Goal: Check status

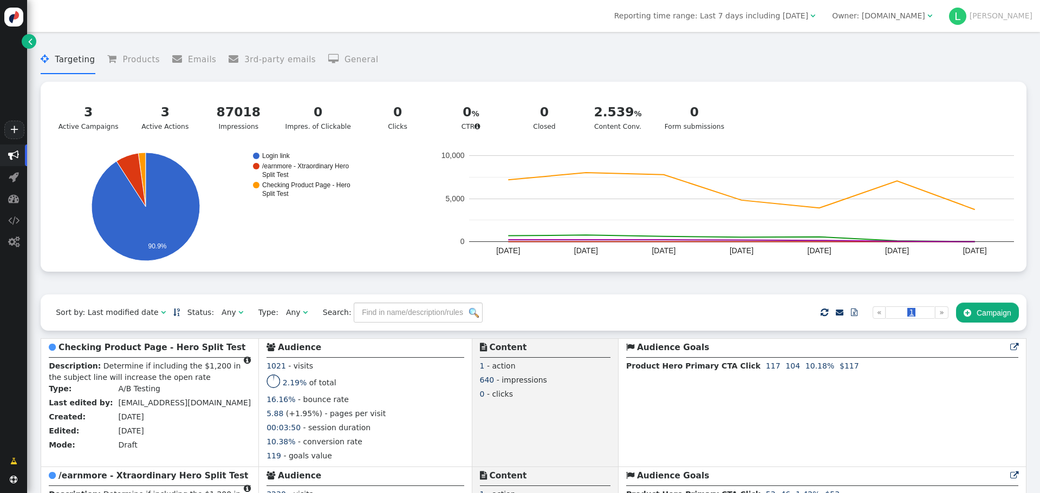
click at [510, 280] on div " Targeting  Products  Emails  3rd-party emails  General ? Active Campaigns…" at bounding box center [534, 166] width 986 height 257
click at [480, 290] on div " Targeting  Products  Emails  3rd-party emails  General ? Active Campaigns…" at bounding box center [534, 166] width 986 height 257
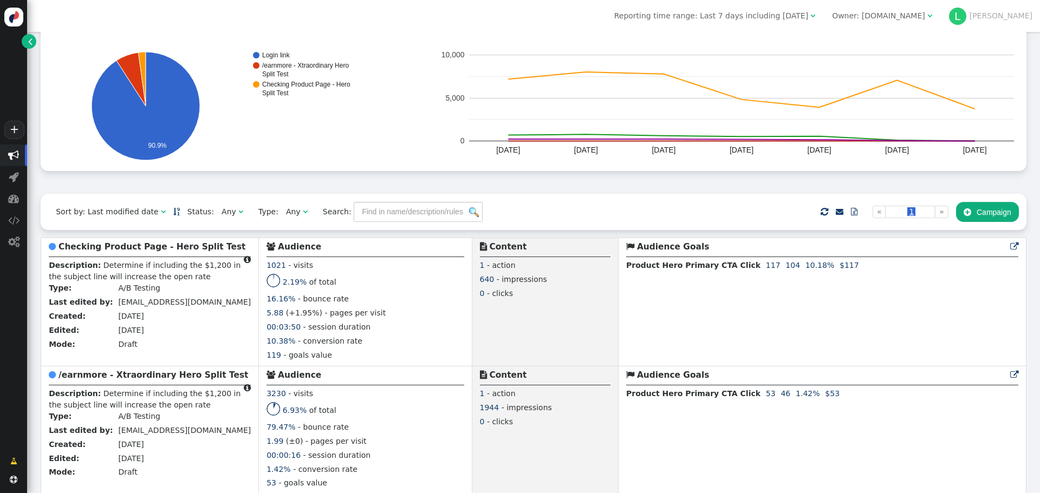
scroll to position [108, 0]
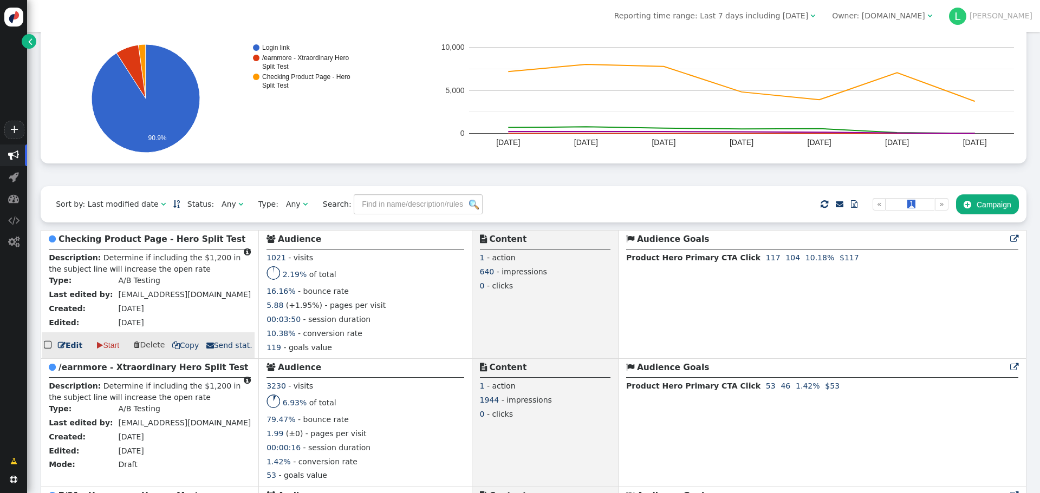
click at [134, 243] on b "Checking Product Page - Hero Split Test" at bounding box center [152, 240] width 187 height 10
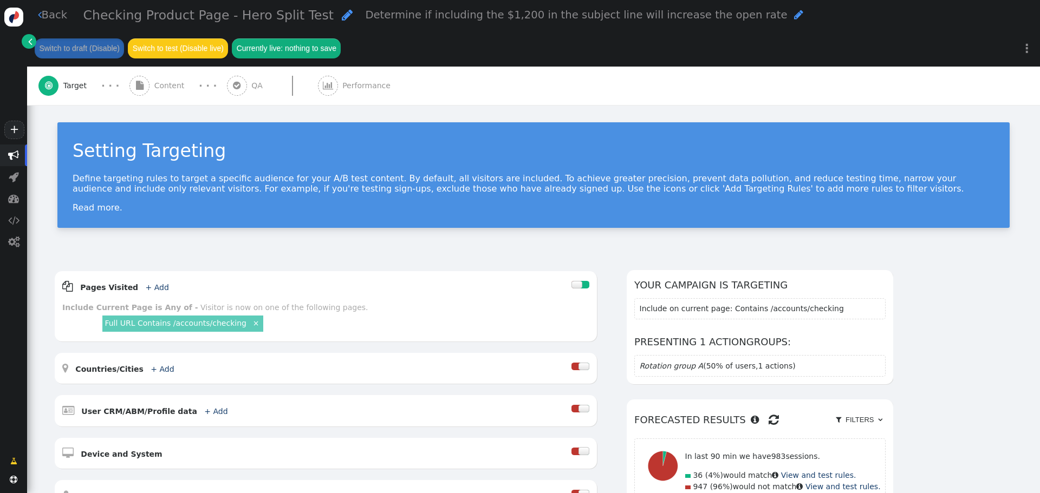
click at [359, 76] on div " Performance" at bounding box center [356, 86] width 77 height 38
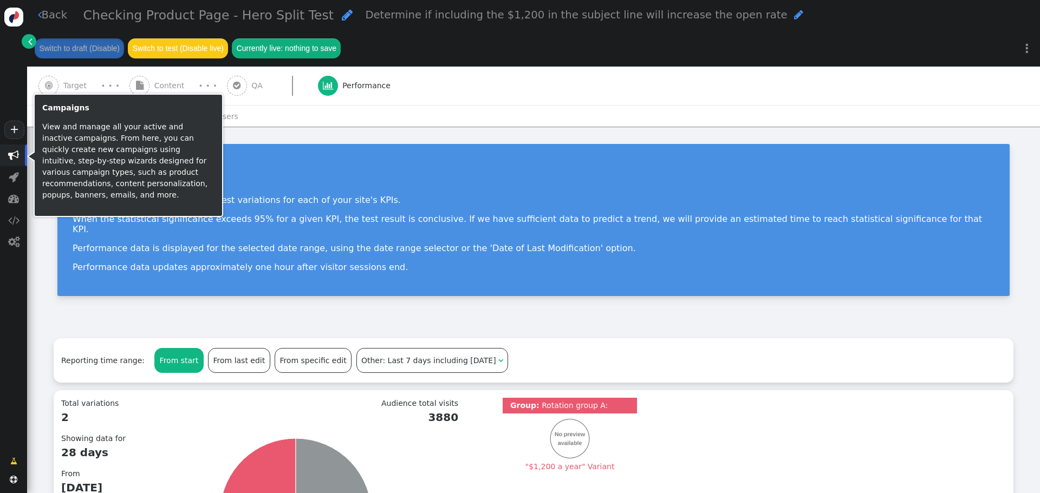
click at [14, 152] on span "" at bounding box center [13, 155] width 11 height 11
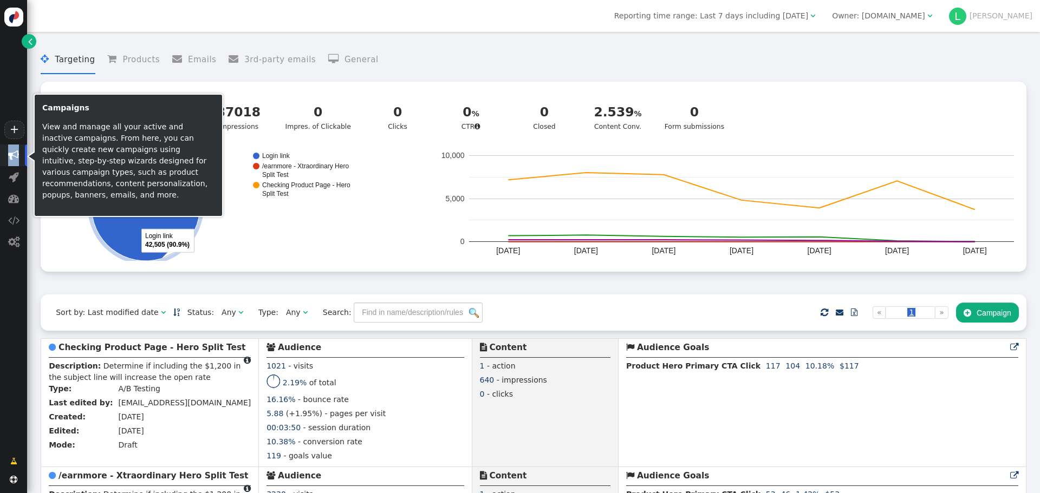
scroll to position [325, 0]
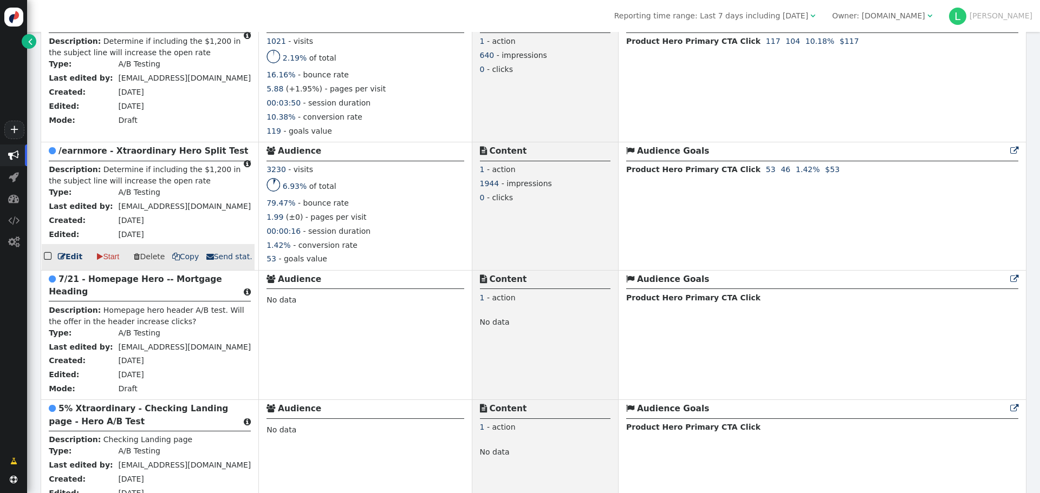
click at [124, 150] on div " /earnmore - Xtraordinary Hero Split Test " at bounding box center [150, 153] width 202 height 16
click at [122, 156] on b "/earnmore - Xtraordinary Hero Split Test" at bounding box center [154, 151] width 190 height 10
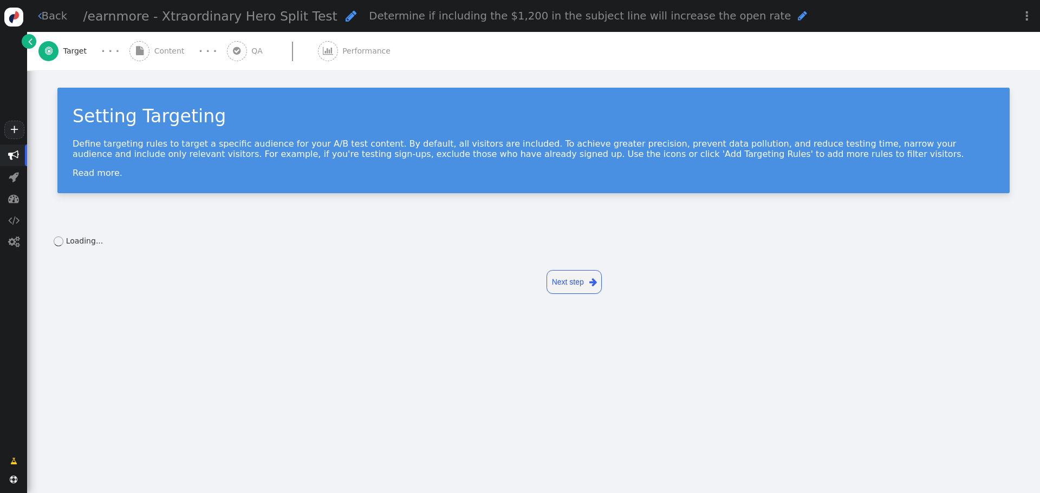
click at [349, 32] on div " Back /earnmore - Xtraordinary Hero Split Test  Determine if including the $1…" at bounding box center [533, 16] width 1013 height 32
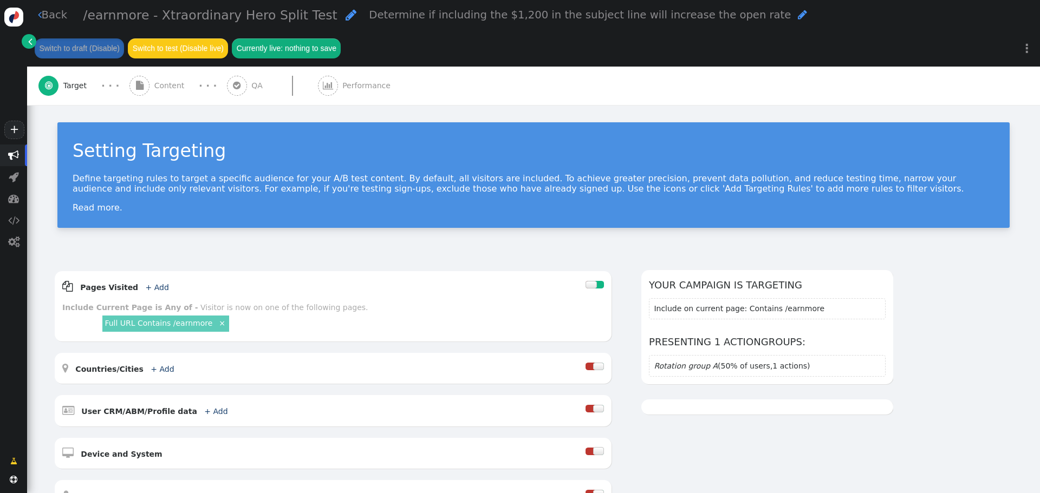
click at [342, 86] on span "Performance" at bounding box center [368, 85] width 53 height 11
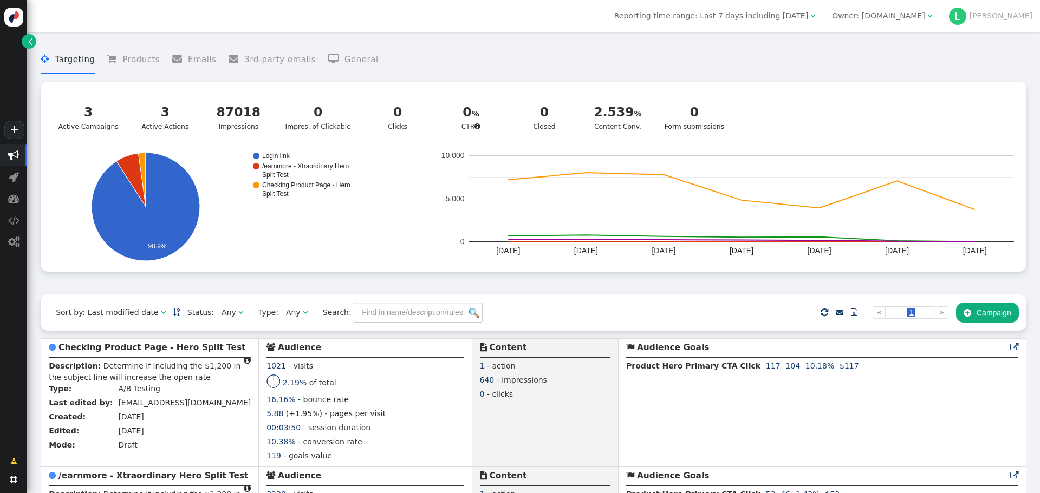
click at [471, 283] on div " Targeting  Products  Emails  3rd-party emails  General ? Active Campaigns…" at bounding box center [534, 166] width 986 height 257
click at [485, 286] on div " Targeting  Products  Emails  3rd-party emails  General ? Active Campaigns…" at bounding box center [534, 166] width 986 height 257
click at [466, 284] on div " Targeting  Products  Emails  3rd-party emails  General ? Active Campaigns…" at bounding box center [534, 166] width 986 height 257
click at [464, 283] on div " Targeting  Products  Emails  3rd-party emails  General ? Active Campaigns…" at bounding box center [534, 166] width 986 height 257
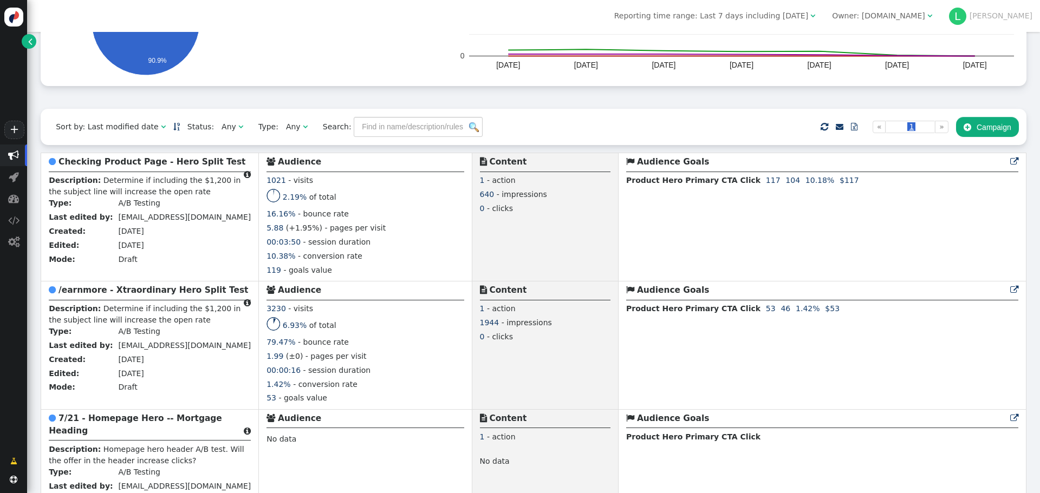
scroll to position [217, 0]
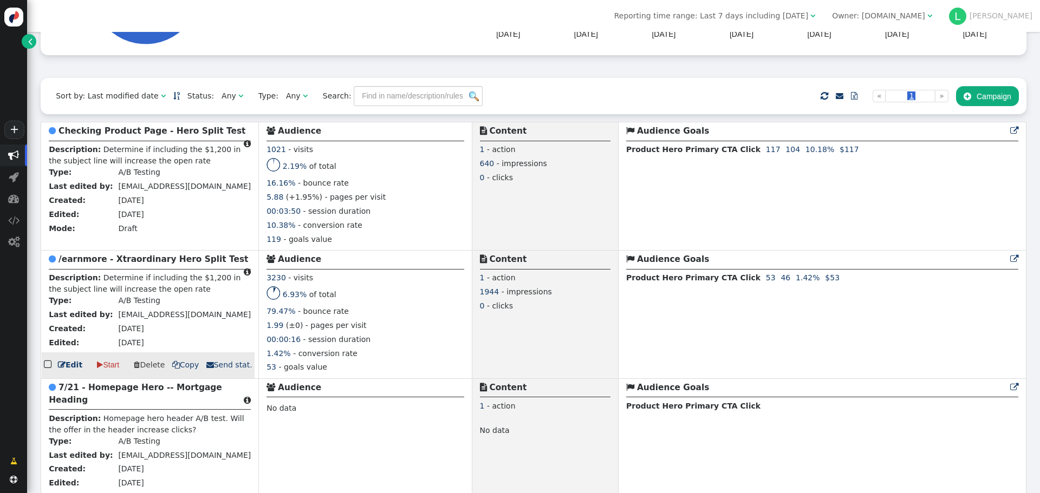
click at [137, 269] on div " /earnmore - Xtraordinary Hero Split Test " at bounding box center [150, 261] width 202 height 16
click at [142, 264] on b "/earnmore - Xtraordinary Hero Split Test" at bounding box center [154, 260] width 190 height 10
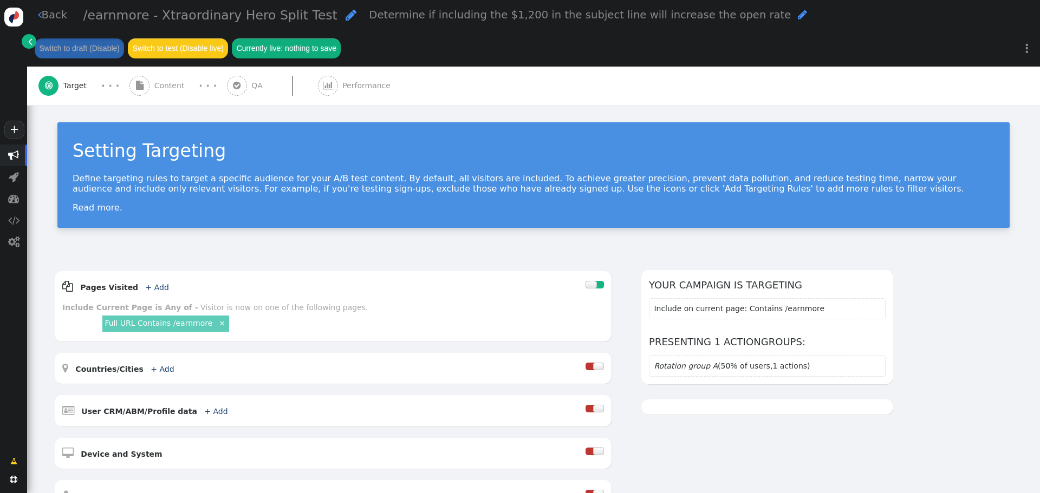
click at [359, 83] on span "Performance" at bounding box center [368, 85] width 53 height 11
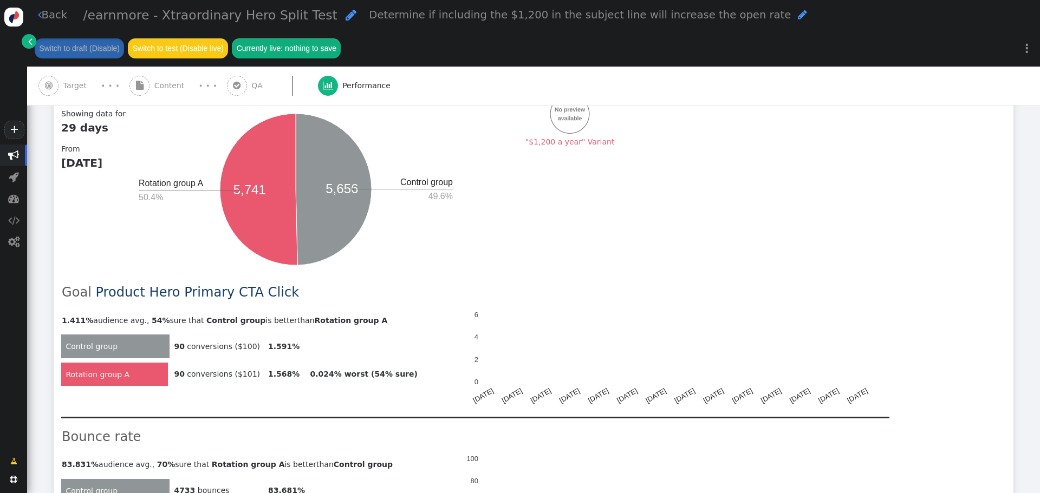
scroll to position [433, 0]
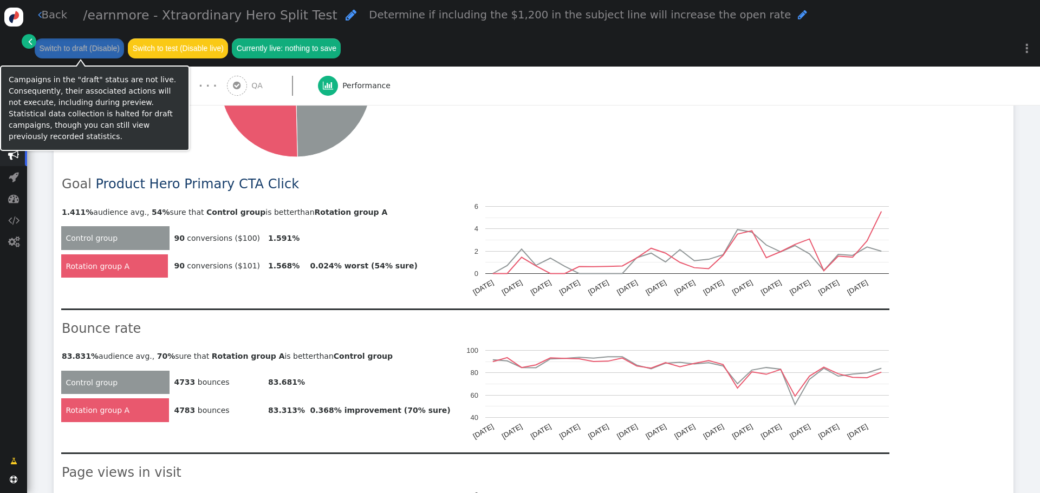
click at [10, 151] on span "" at bounding box center [13, 155] width 11 height 11
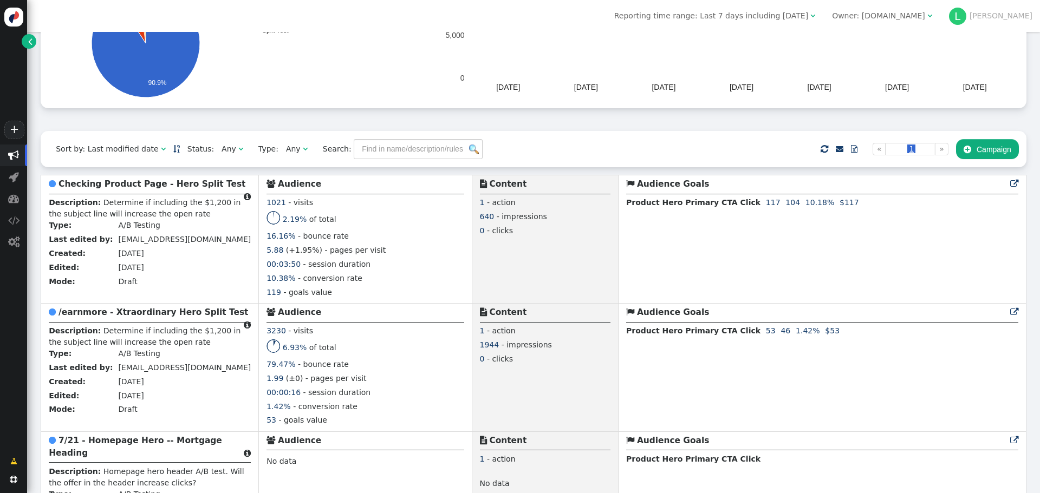
scroll to position [163, 0]
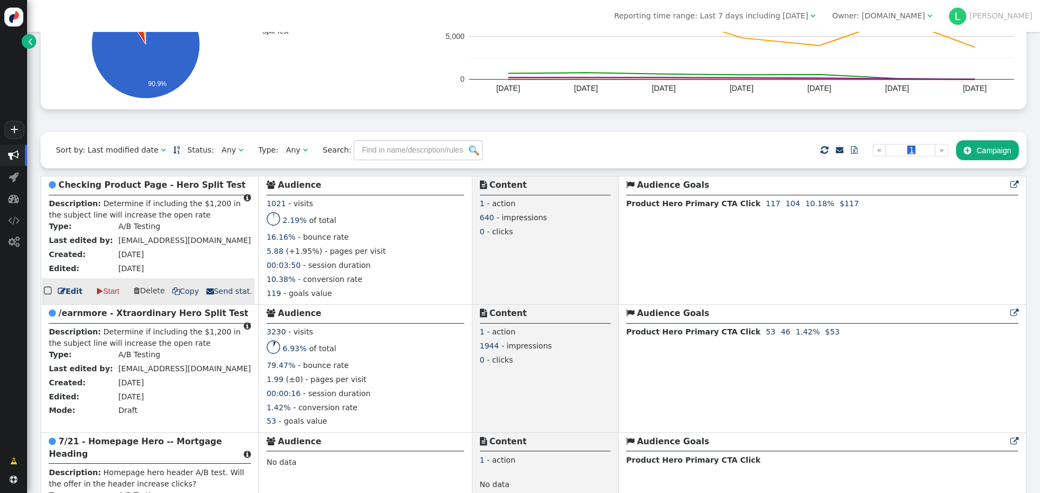
click at [139, 193] on div " Checking Product Page - Hero Split Test " at bounding box center [150, 187] width 202 height 16
click at [139, 190] on b "Checking Product Page - Hero Split Test" at bounding box center [152, 185] width 187 height 10
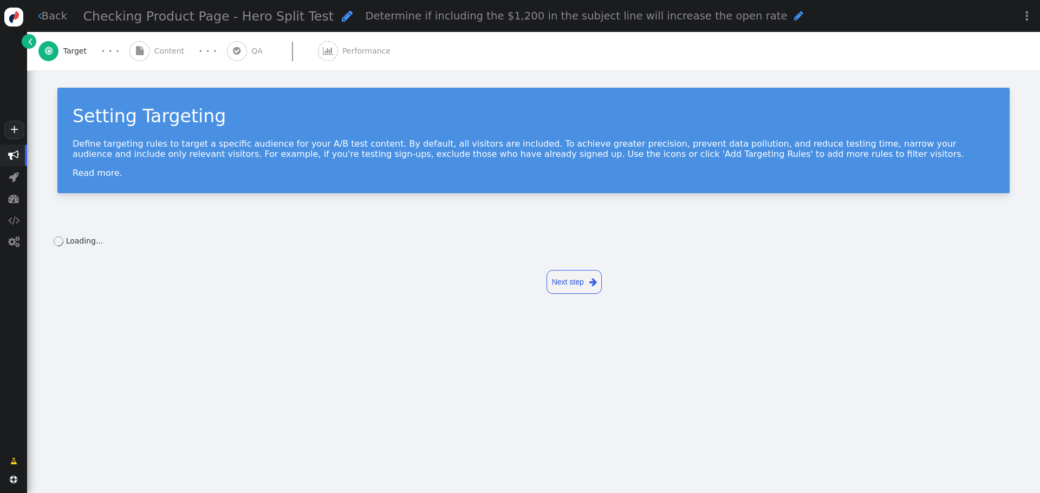
click at [350, 46] on span "Performance" at bounding box center [368, 51] width 53 height 11
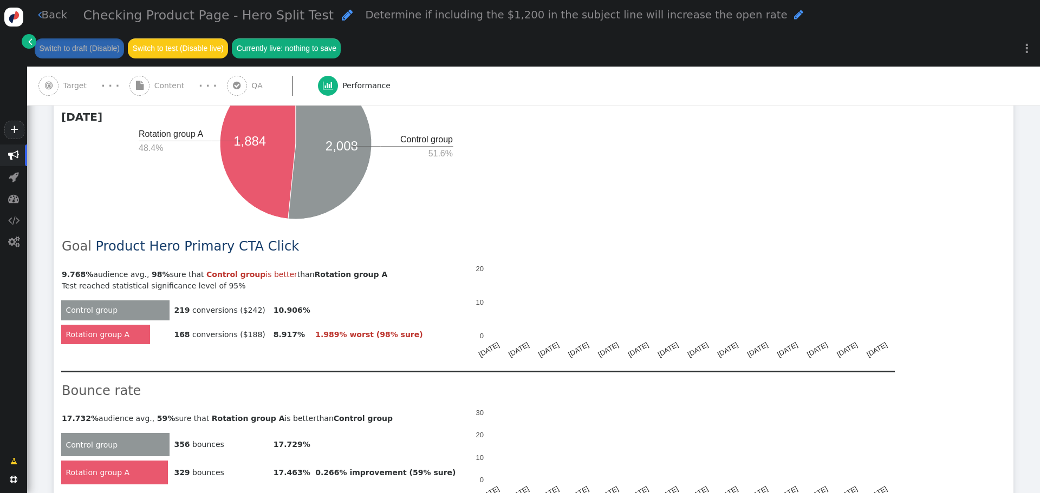
scroll to position [379, 0]
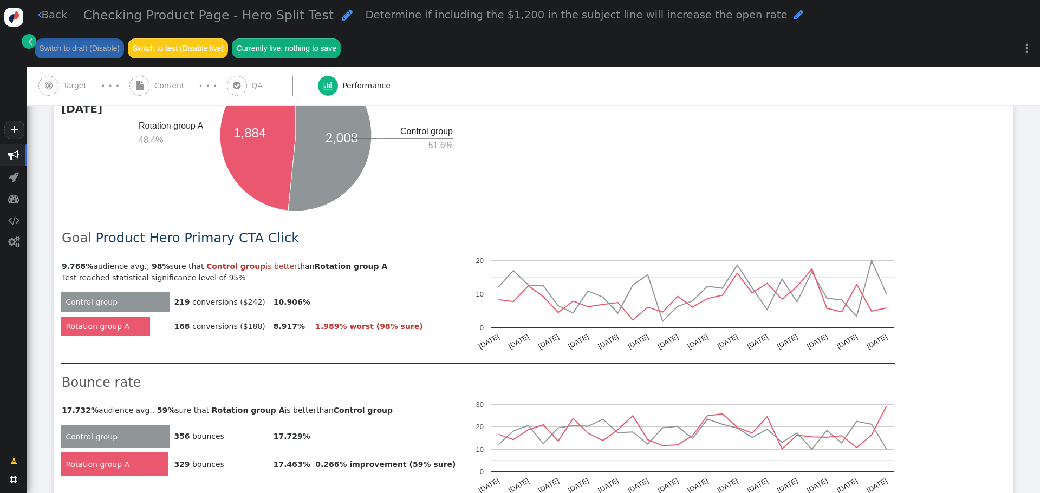
click at [208, 272] on div "Test reached statistical significance level of 95%" at bounding box center [259, 277] width 394 height 11
click at [238, 272] on div "Test reached statistical significance level of 95%" at bounding box center [259, 277] width 394 height 11
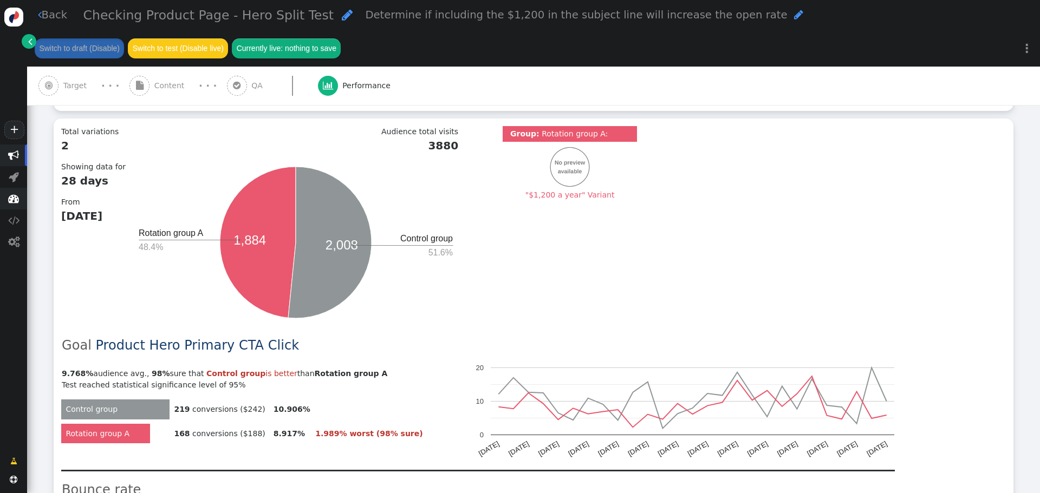
scroll to position [271, 0]
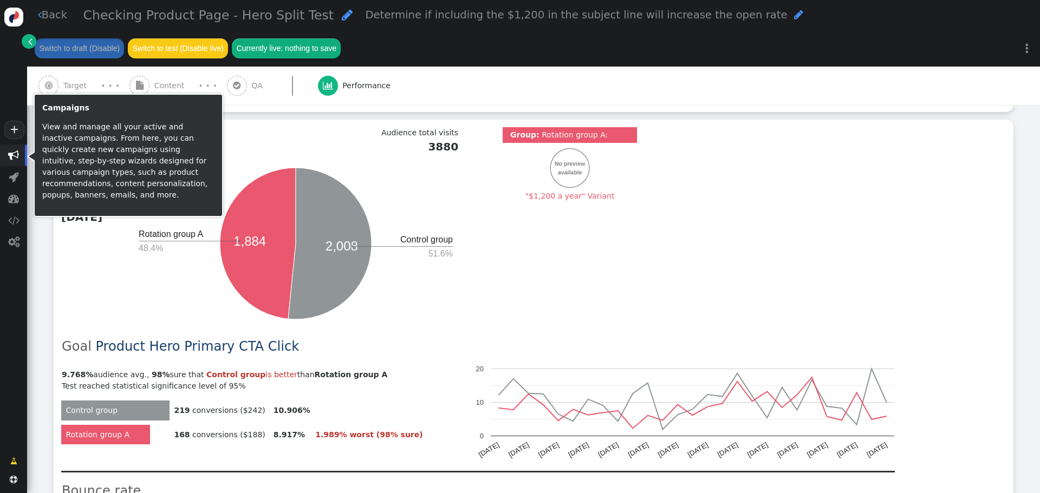
click at [16, 150] on span "" at bounding box center [13, 155] width 11 height 11
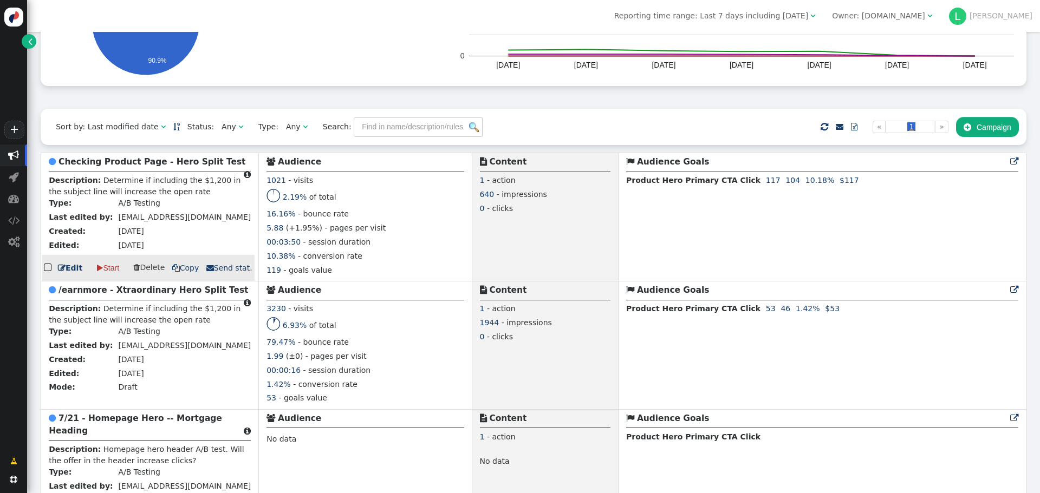
scroll to position [217, 0]
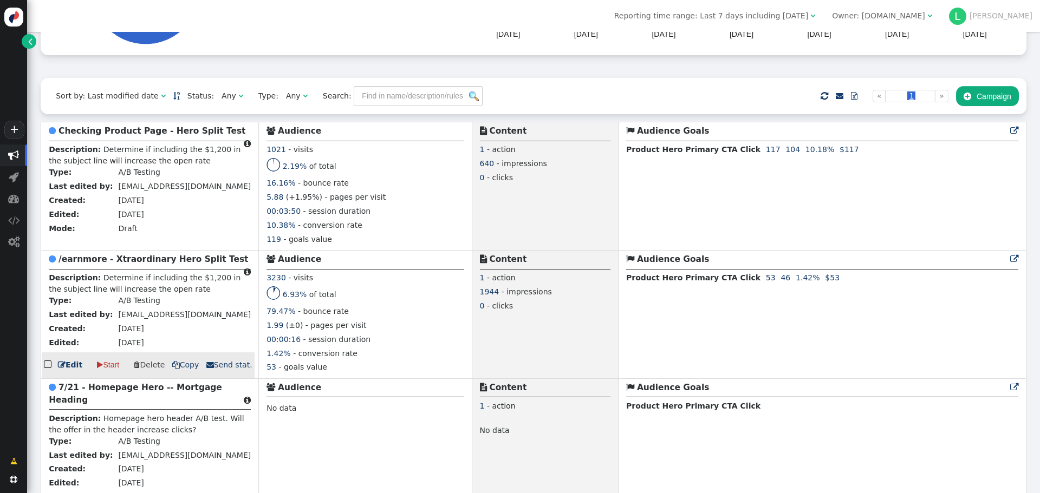
click at [151, 264] on b "/earnmore - Xtraordinary Hero Split Test" at bounding box center [154, 260] width 190 height 10
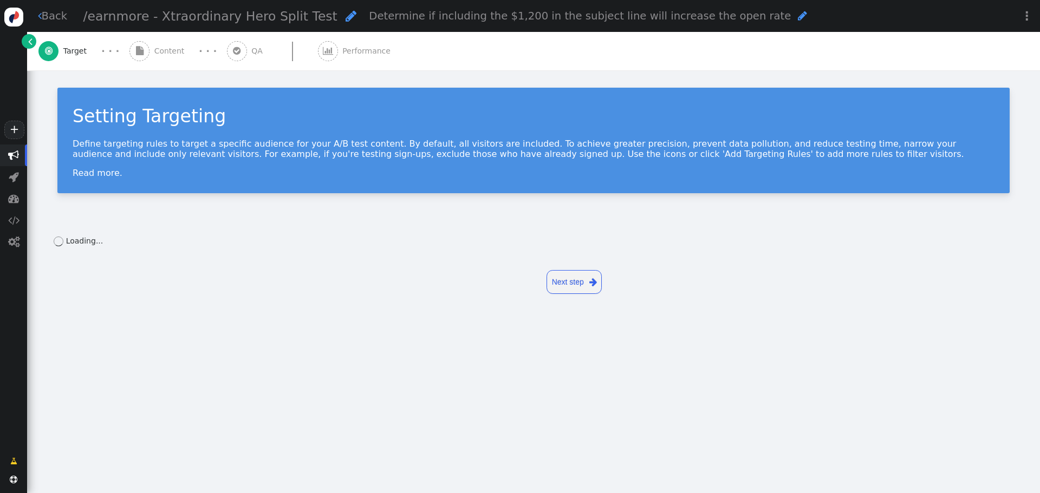
click at [54, 11] on link " Back" at bounding box center [53, 16] width 30 height 16
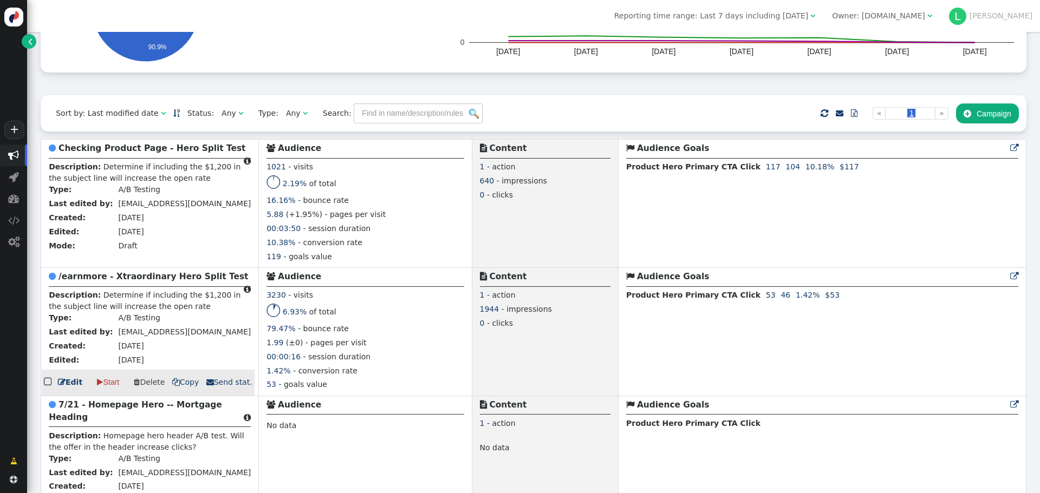
scroll to position [217, 0]
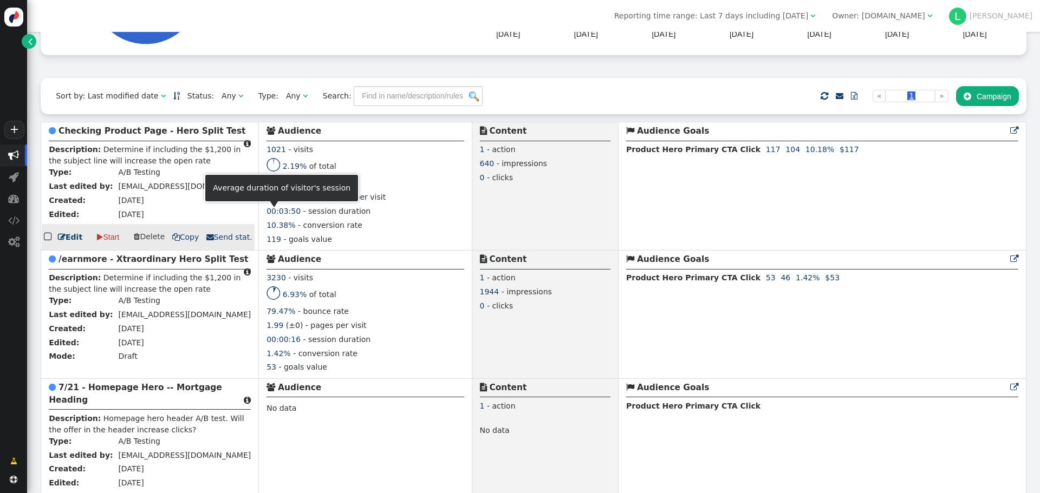
drag, startPoint x: 323, startPoint y: 215, endPoint x: 264, endPoint y: 215, distance: 59.0
click at [267, 215] on div "00:03:50 - session duration" at bounding box center [365, 213] width 197 height 14
click at [303, 215] on span "- session duration" at bounding box center [337, 211] width 68 height 9
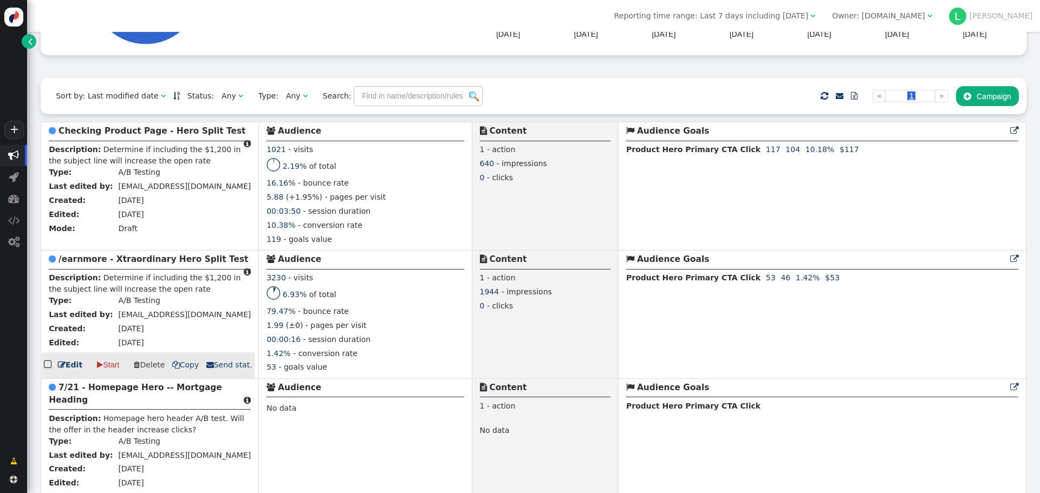
drag, startPoint x: 317, startPoint y: 345, endPoint x: 249, endPoint y: 348, distance: 68.3
click at [267, 344] on span "00:00:16 - session duration" at bounding box center [319, 339] width 104 height 9
click at [306, 330] on span "- pages per visit" at bounding box center [336, 325] width 61 height 9
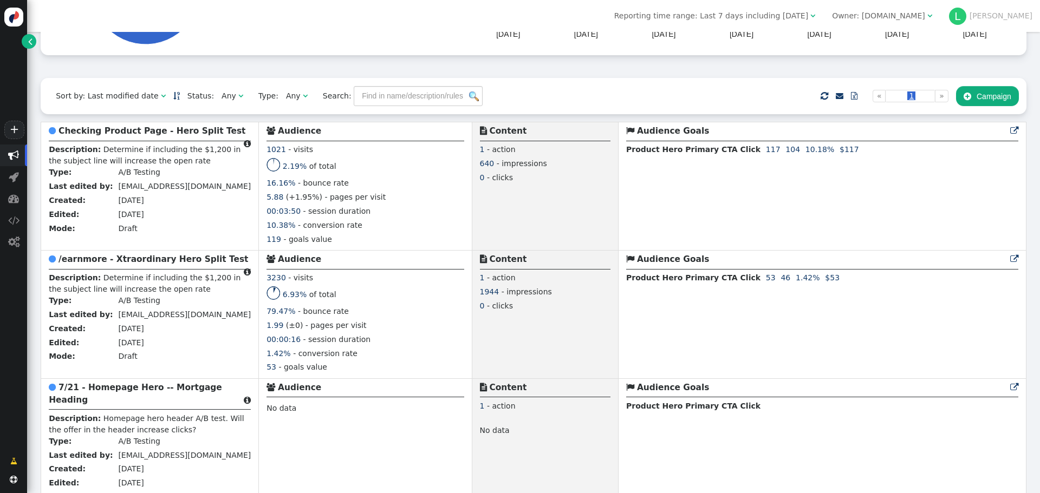
click at [493, 361] on td " Content 1 - action 1944 - impressions 0 - clicks" at bounding box center [545, 314] width 146 height 128
click at [499, 228] on td " Content 1 - action 640 - impressions 0 - clicks" at bounding box center [545, 186] width 146 height 128
click at [522, 324] on td " Content 1 - action 1944 - impressions 0 - clicks" at bounding box center [545, 314] width 146 height 128
